Goal: Information Seeking & Learning: Check status

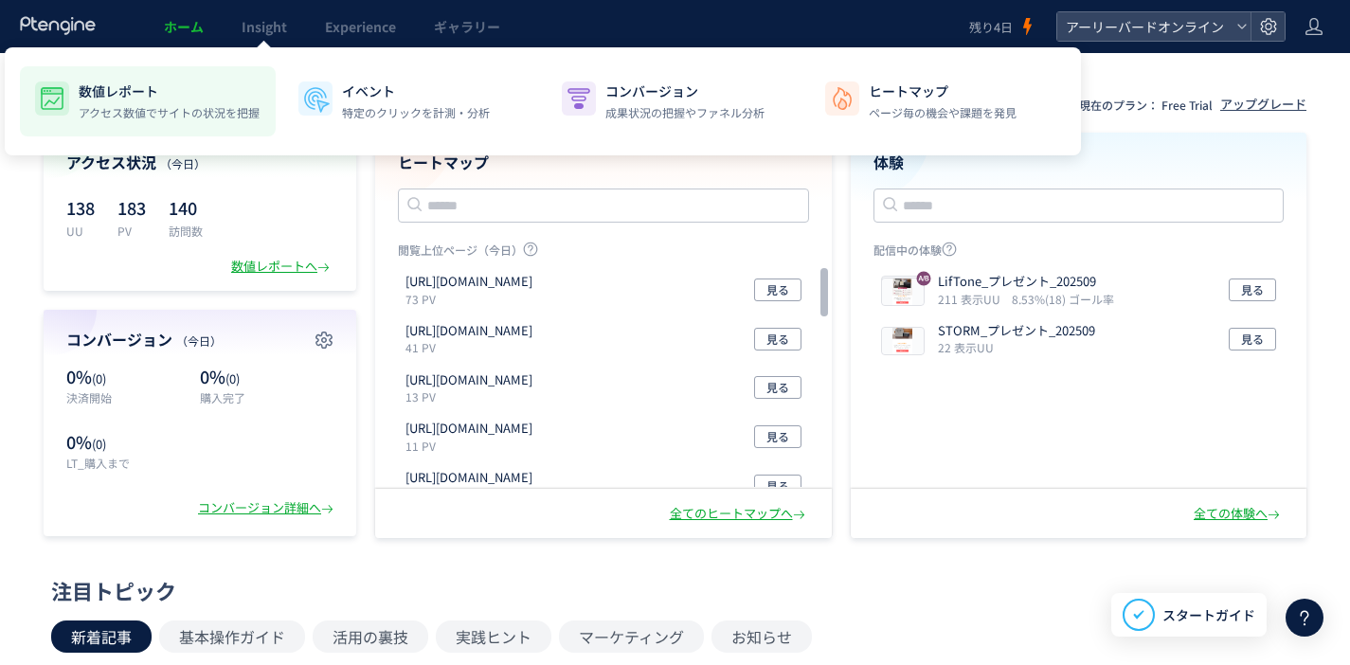
click at [168, 88] on p "数値レポート" at bounding box center [169, 90] width 181 height 19
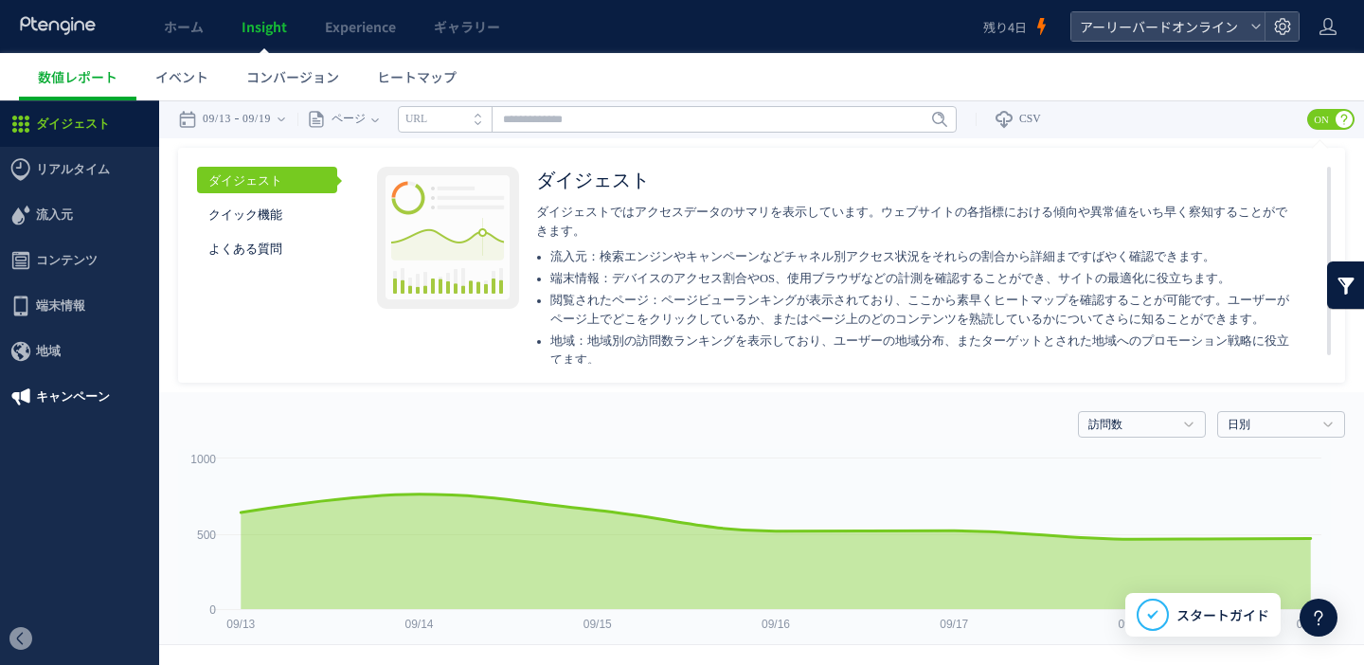
click at [57, 393] on span "キャンペーン" at bounding box center [73, 396] width 74 height 45
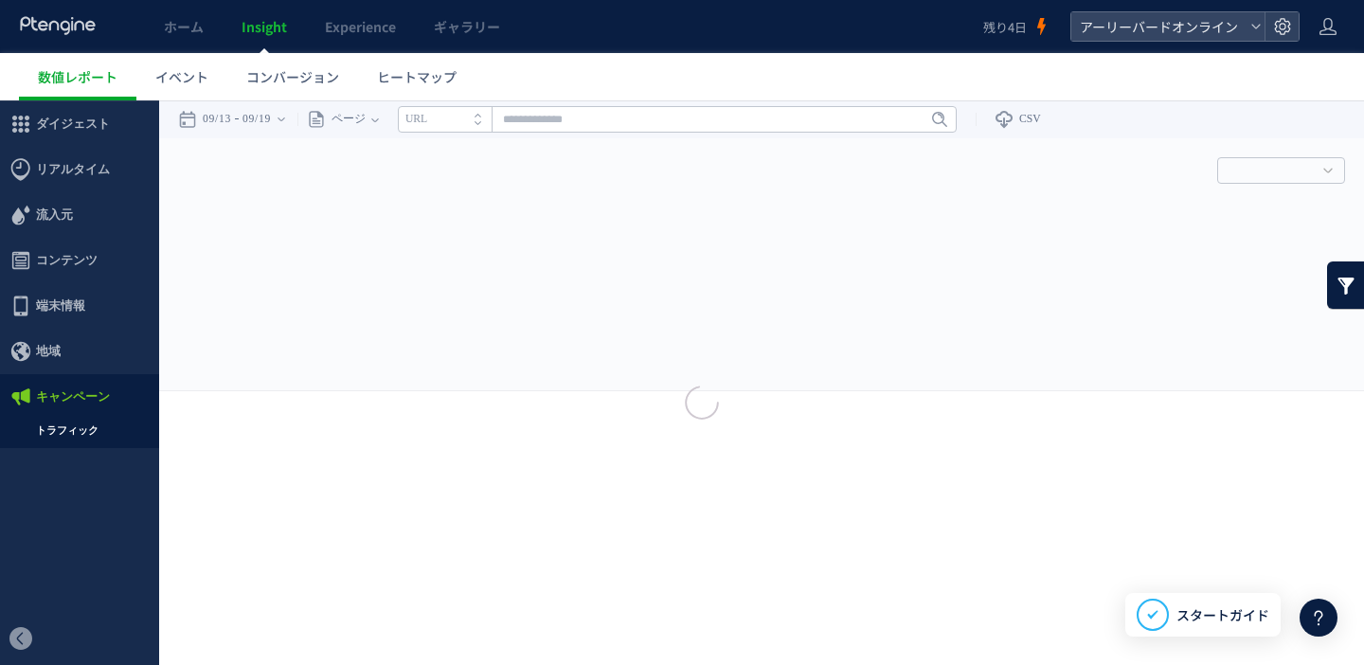
click at [109, 431] on div at bounding box center [682, 332] width 1364 height 665
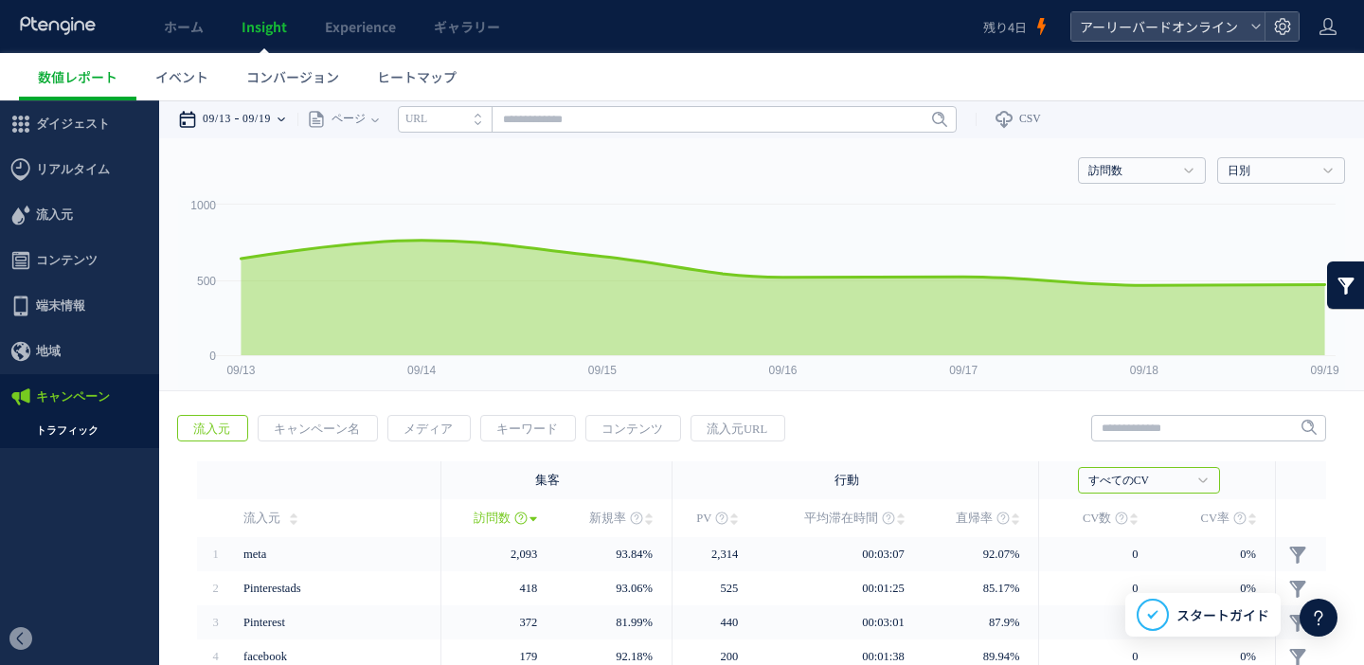
click at [269, 115] on time "09/19" at bounding box center [256, 119] width 28 height 38
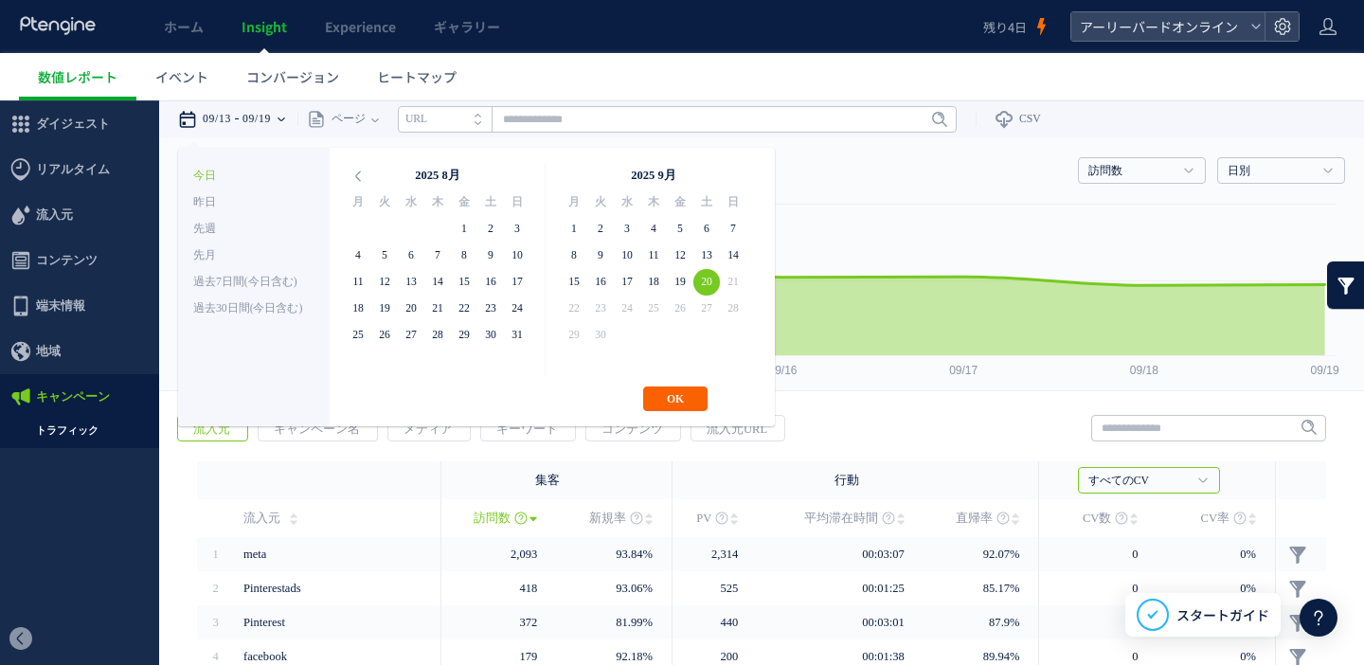
click at [673, 396] on button "OK" at bounding box center [675, 398] width 64 height 25
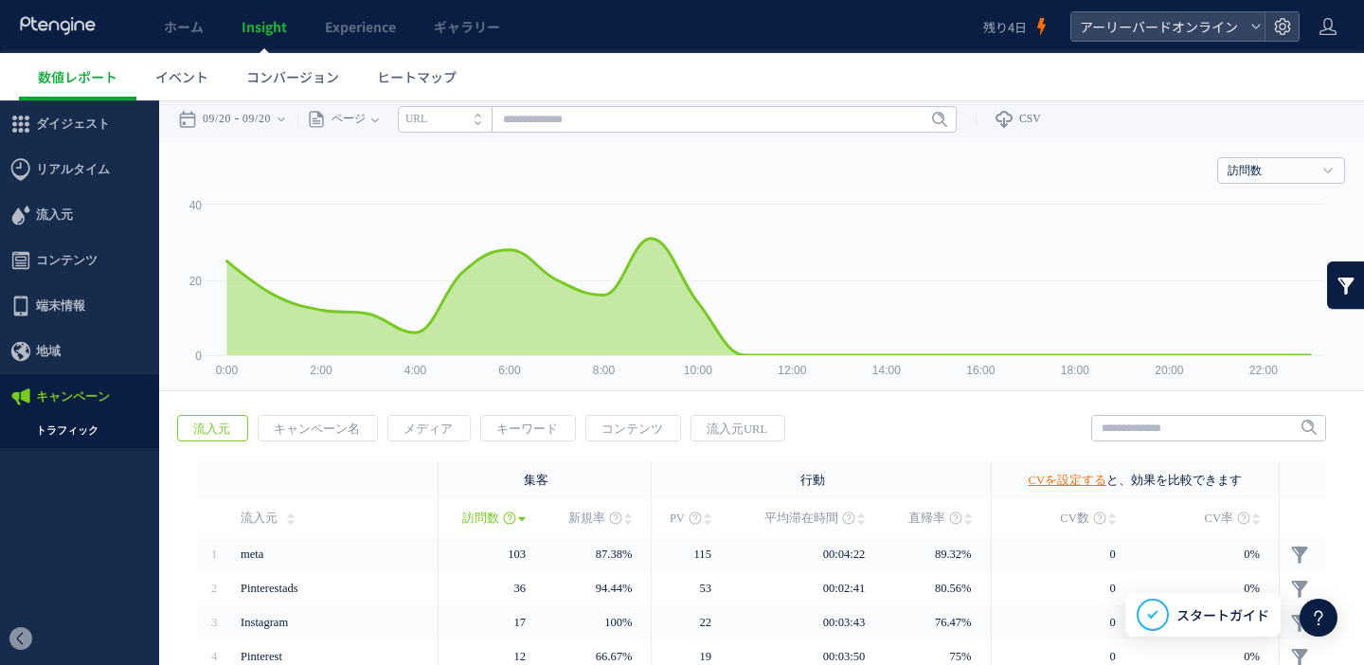
click at [314, 444] on div "戻る 流入元 キャンペーン名 メディア キーワード PV 1" at bounding box center [761, 663] width 1205 height 535
click at [324, 434] on span "キャンペーン名" at bounding box center [317, 429] width 117 height 27
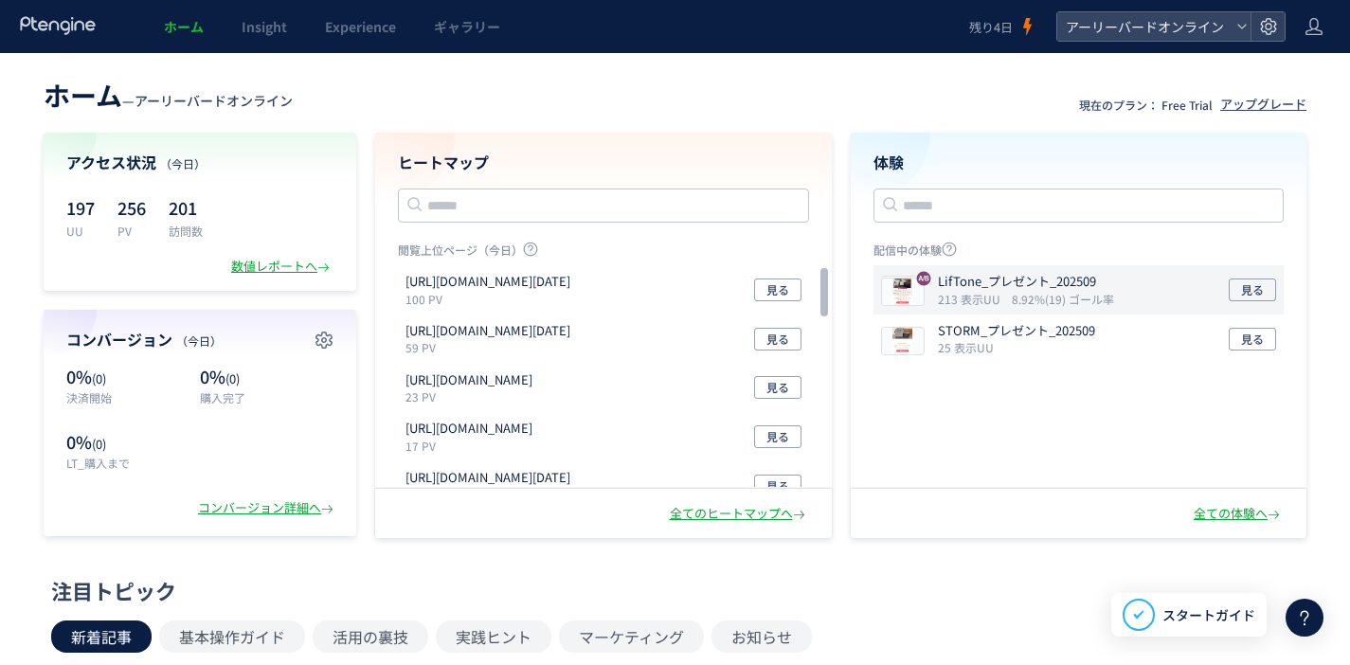
click at [896, 295] on img at bounding box center [903, 291] width 42 height 27
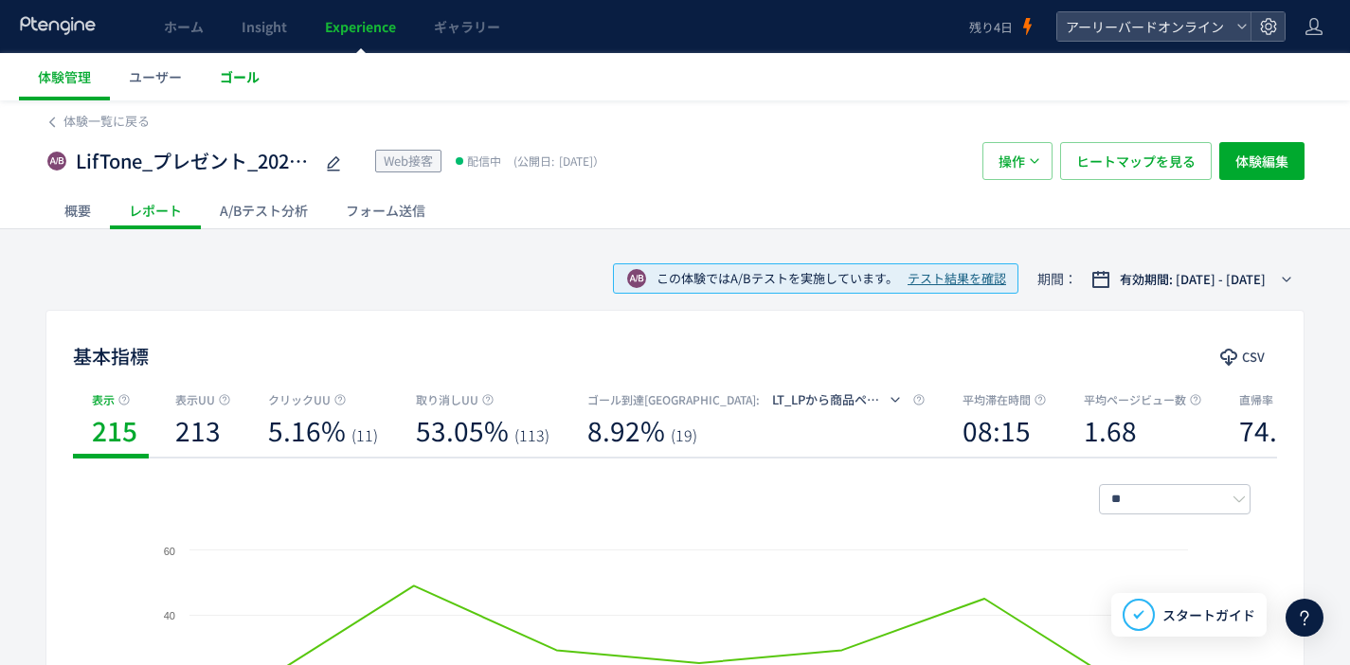
click at [240, 79] on span "ゴール" at bounding box center [240, 76] width 40 height 19
